Goal: Task Accomplishment & Management: Complete application form

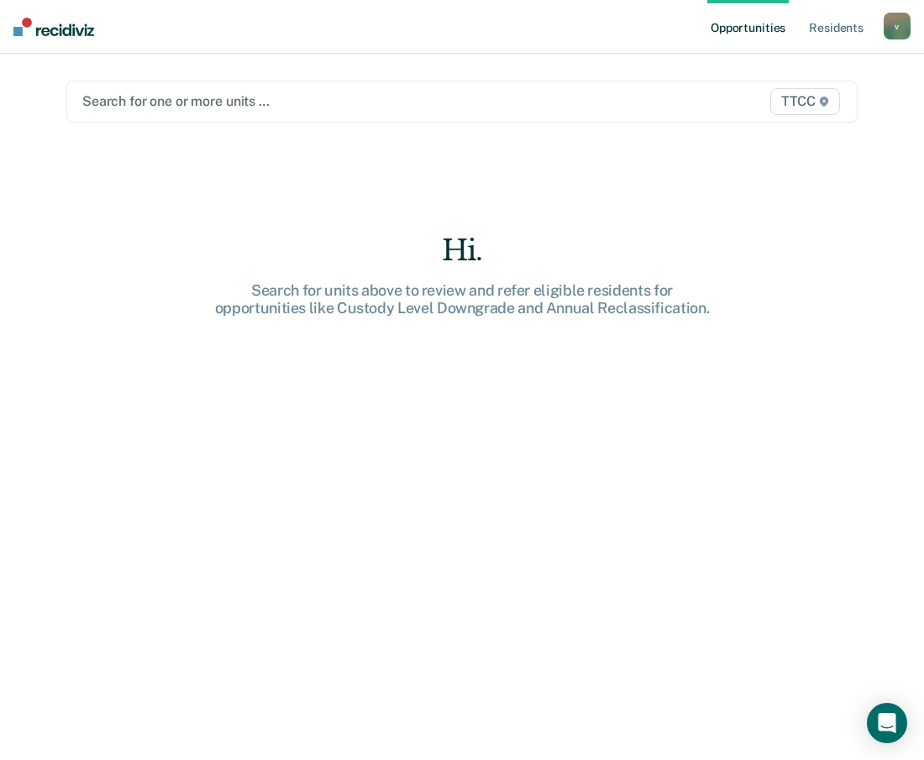
click at [194, 99] on div at bounding box center [347, 101] width 531 height 19
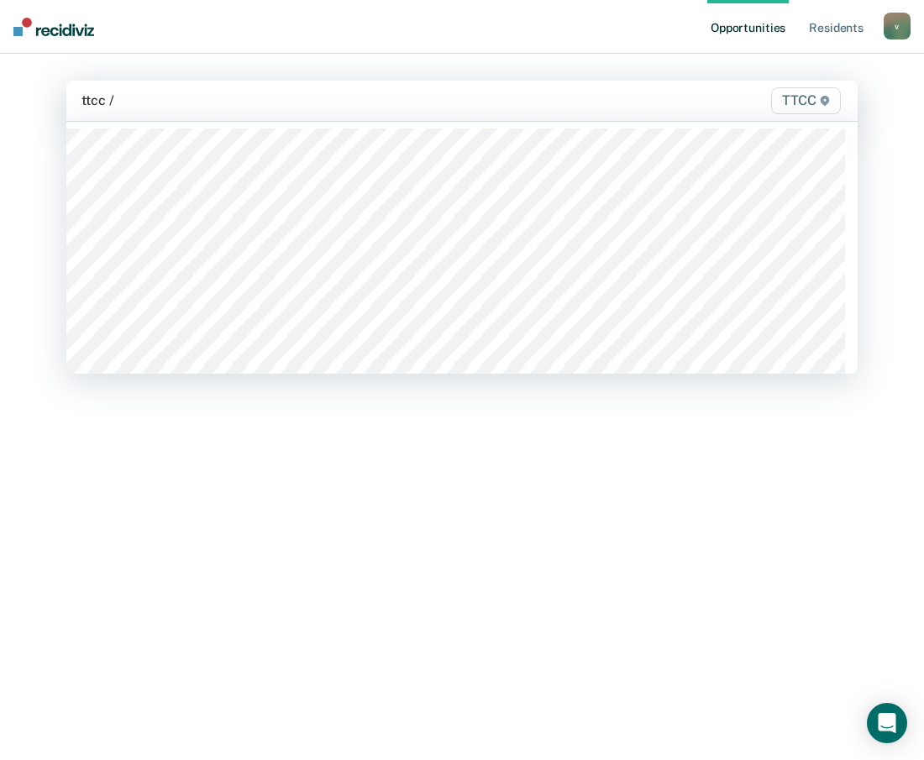
type input "ttcc / d"
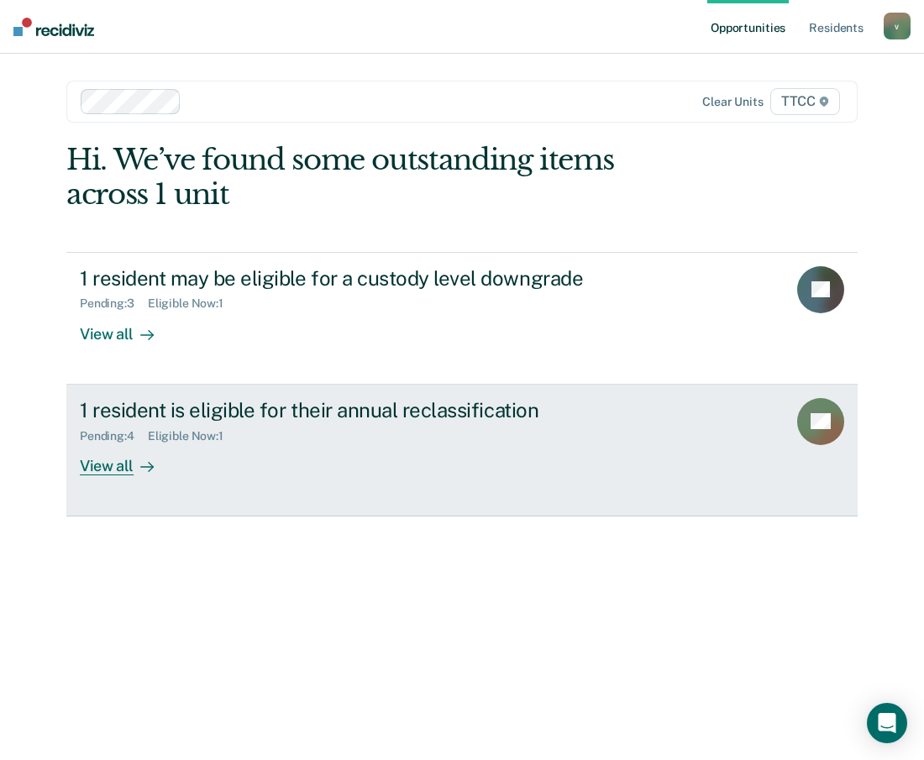
click at [322, 435] on div "Pending : 4 Eligible Now : 1" at bounding box center [375, 433] width 590 height 21
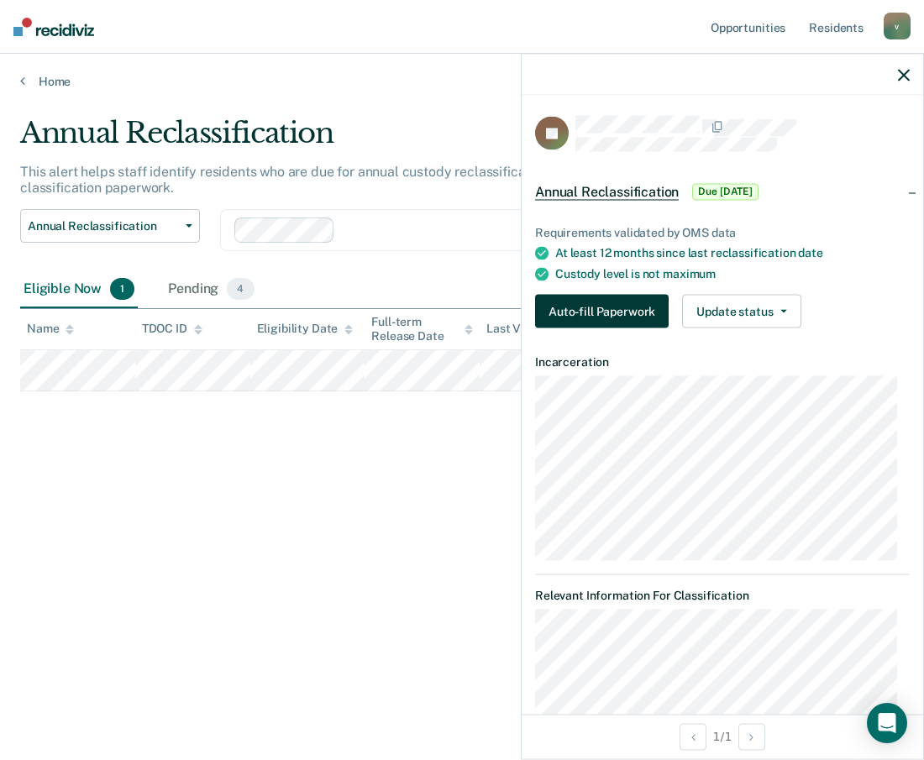
click at [631, 312] on button "Auto-fill Paperwork" at bounding box center [602, 312] width 134 height 34
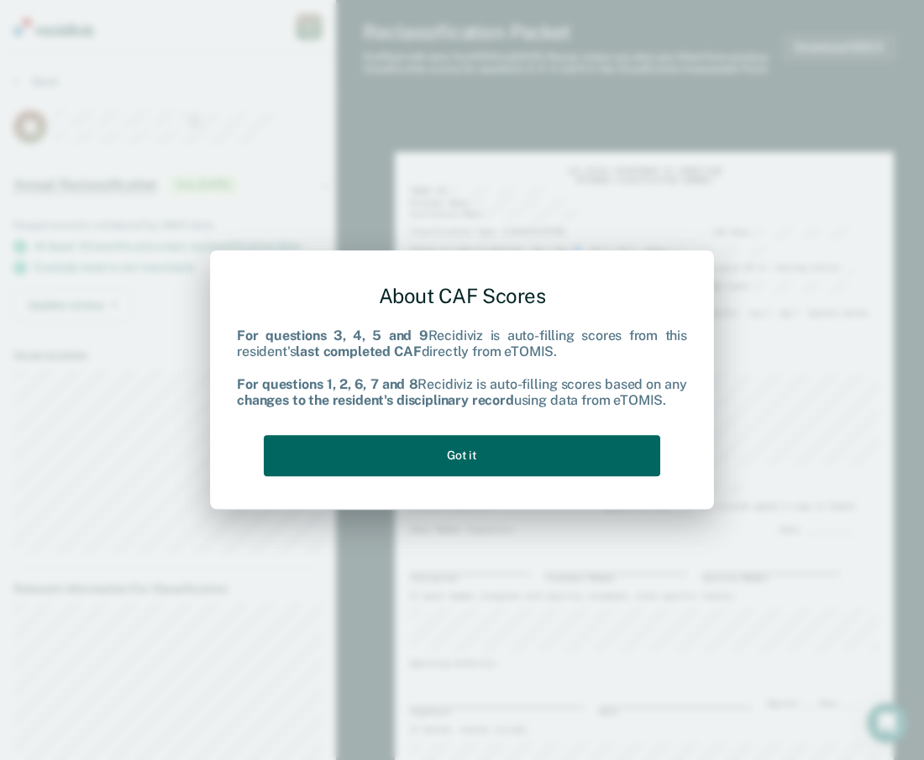
click at [444, 460] on button "Got it" at bounding box center [462, 455] width 397 height 41
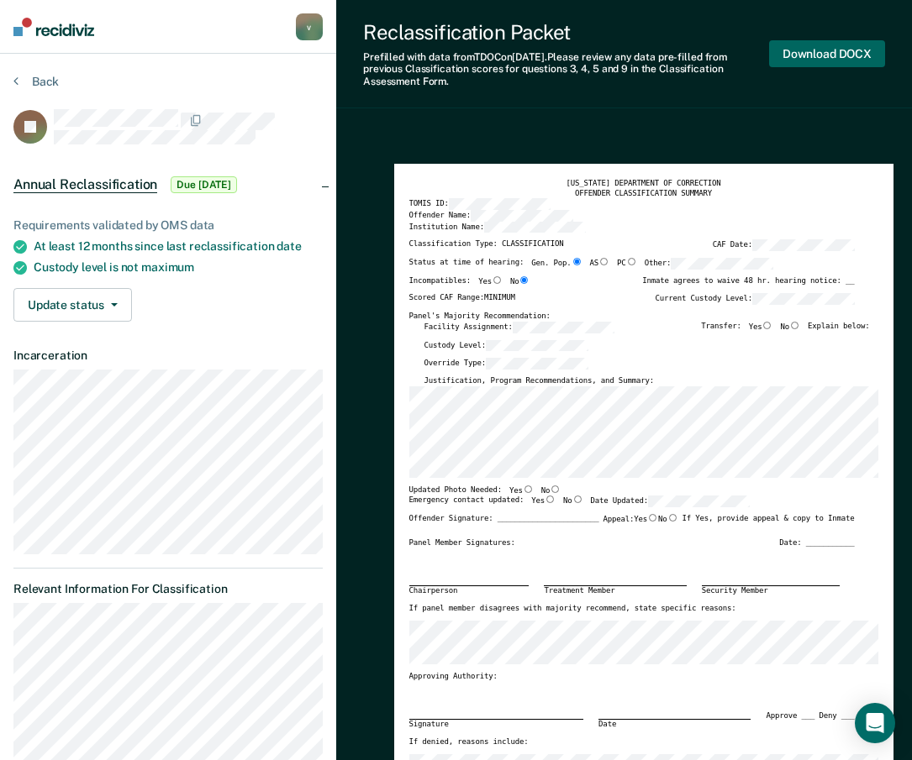
click at [811, 53] on button "Download DOCX" at bounding box center [827, 54] width 116 height 28
type textarea "x"
